Goal: Information Seeking & Learning: Compare options

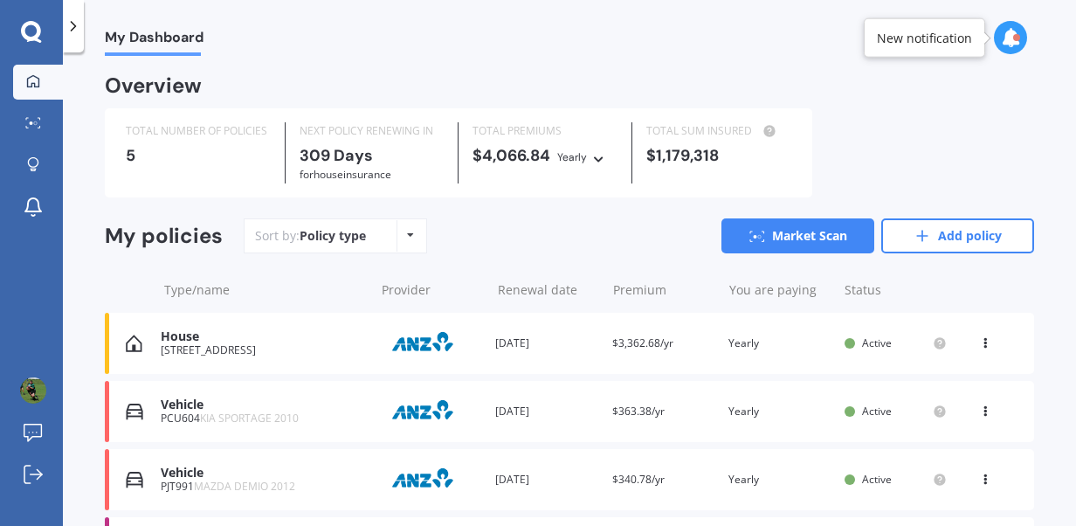
click at [980, 346] on div "View option View policy Delete" at bounding box center [987, 343] width 16 height 17
click at [591, 335] on div "Renewal date [DATE]" at bounding box center [546, 343] width 102 height 17
click at [814, 244] on link "Market Scan" at bounding box center [798, 235] width 153 height 35
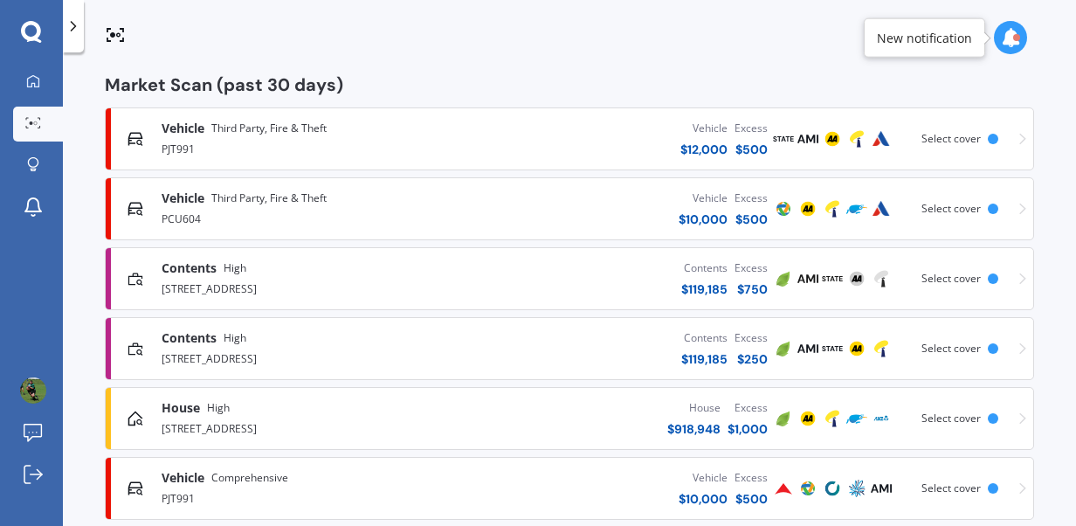
scroll to position [294, 0]
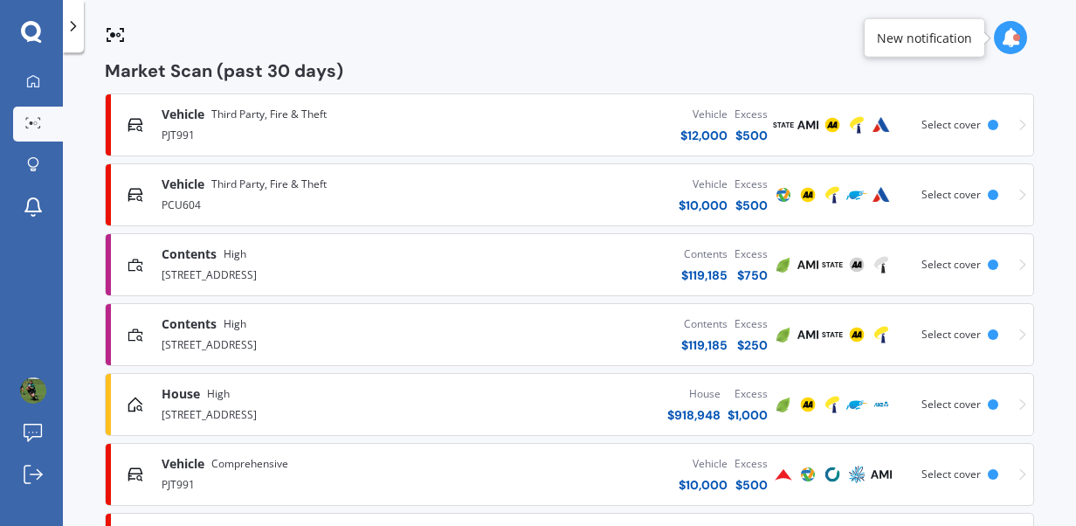
click at [723, 265] on div "Contents $ 119,185 Excess $ 750" at bounding box center [610, 264] width 322 height 52
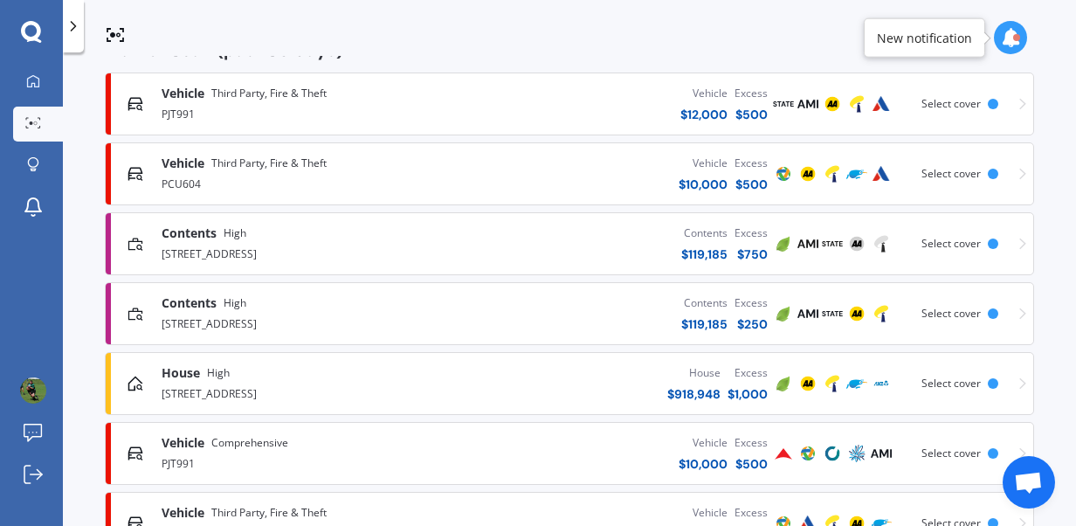
scroll to position [350, 0]
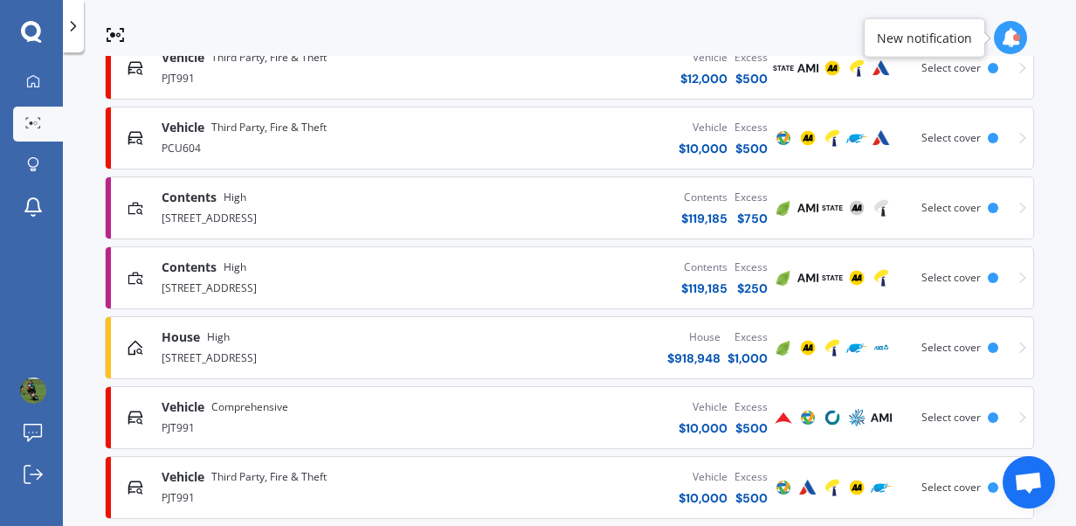
click at [952, 350] on span "Select cover" at bounding box center [951, 347] width 59 height 15
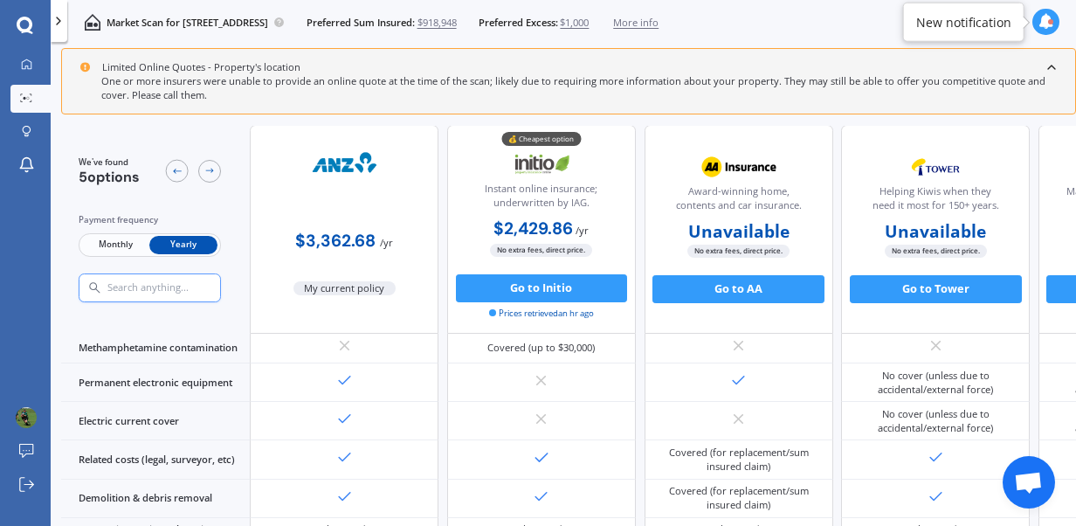
scroll to position [536, 0]
